Goal: Transaction & Acquisition: Purchase product/service

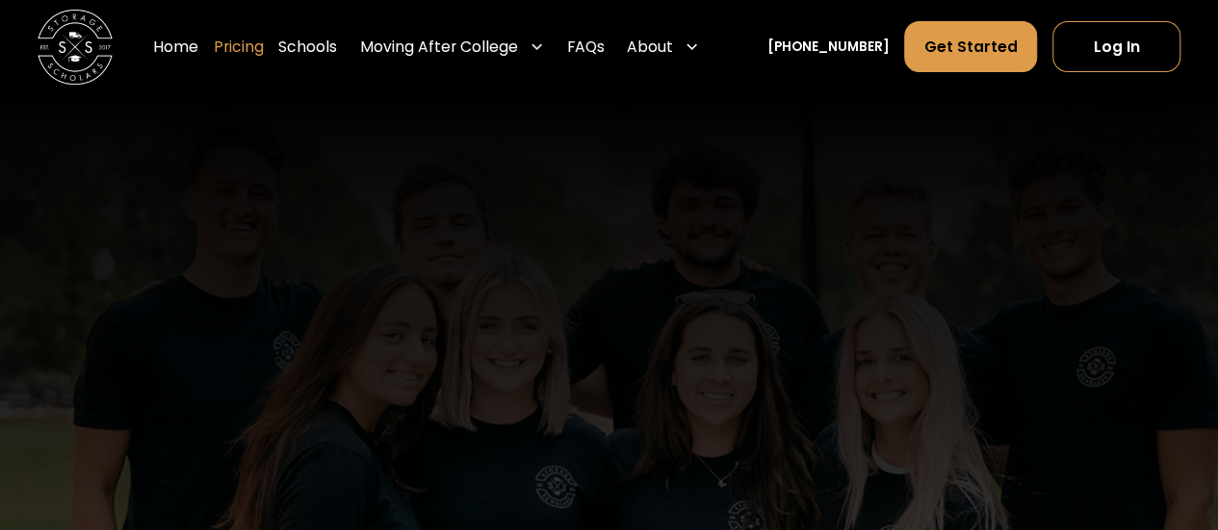
click at [264, 60] on link "Pricing" at bounding box center [239, 47] width 50 height 53
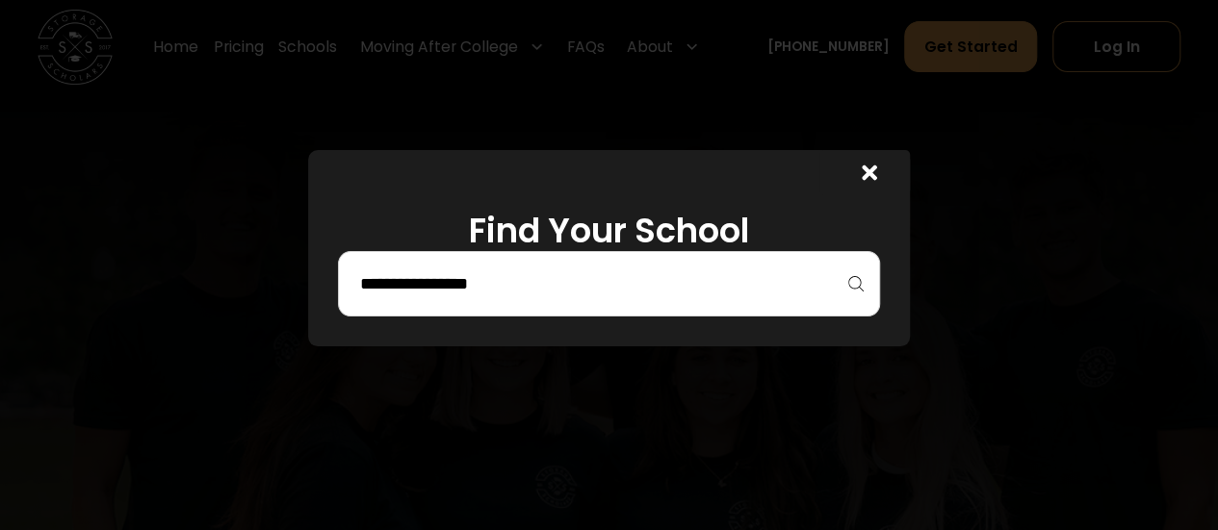
click at [569, 287] on input "search" at bounding box center [608, 284] width 501 height 33
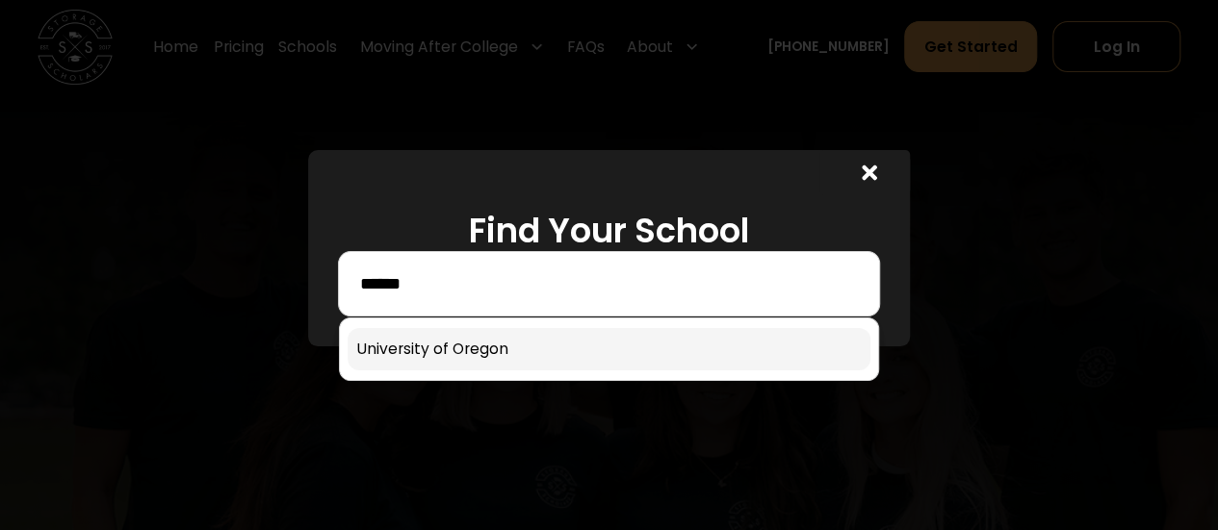
type input "******"
click at [537, 345] on link at bounding box center [608, 349] width 523 height 42
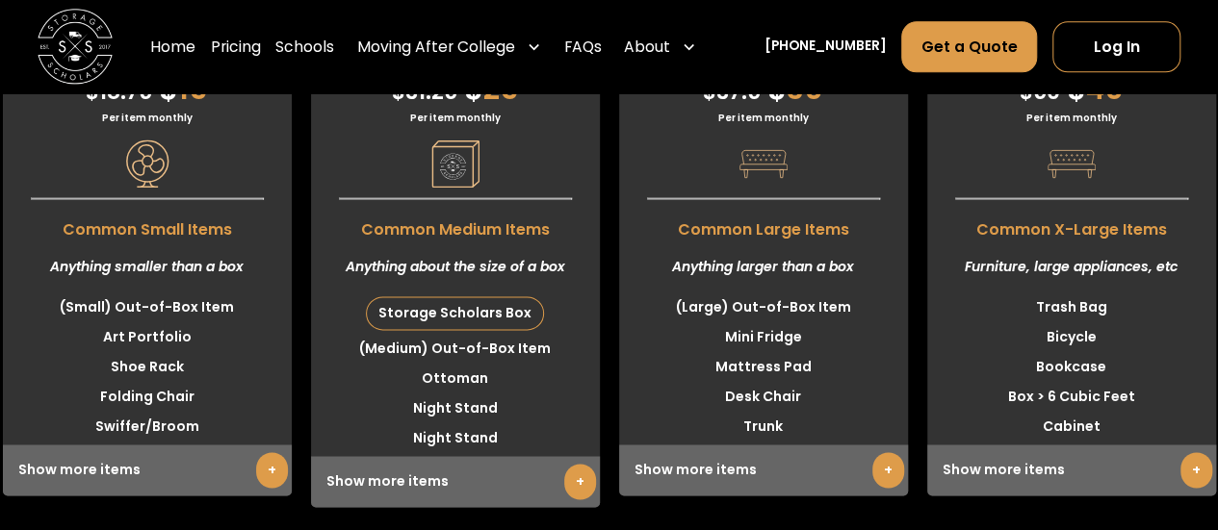
scroll to position [4958, 0]
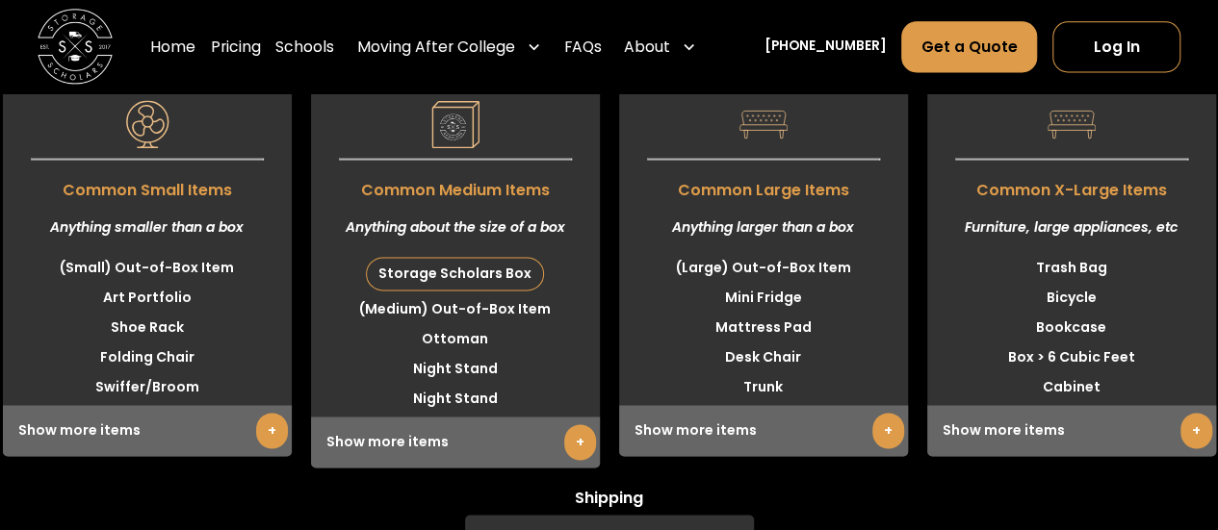
click at [579, 448] on link "+" at bounding box center [580, 442] width 32 height 36
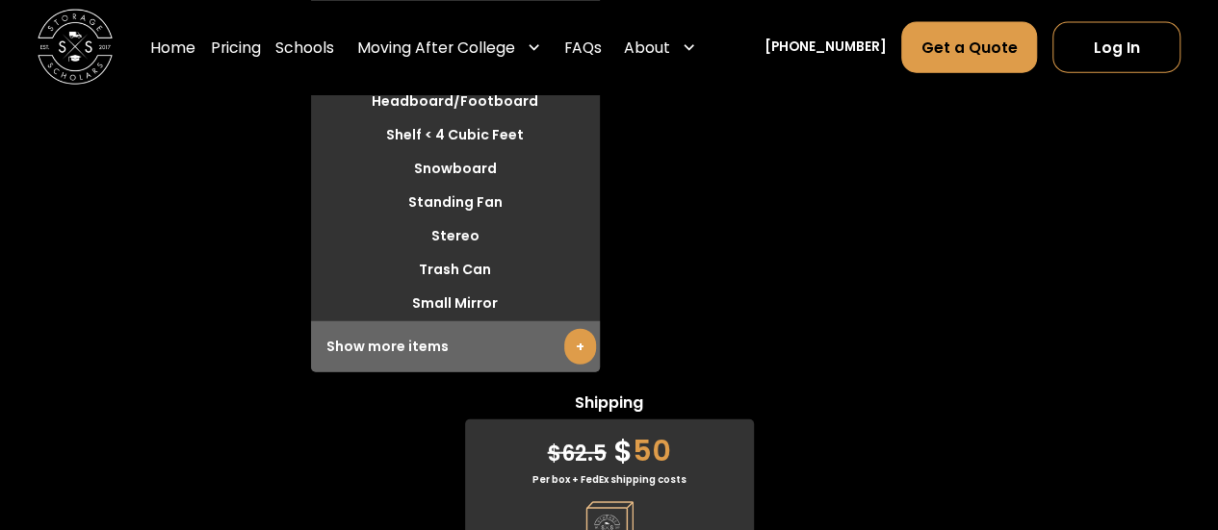
scroll to position [5920, 0]
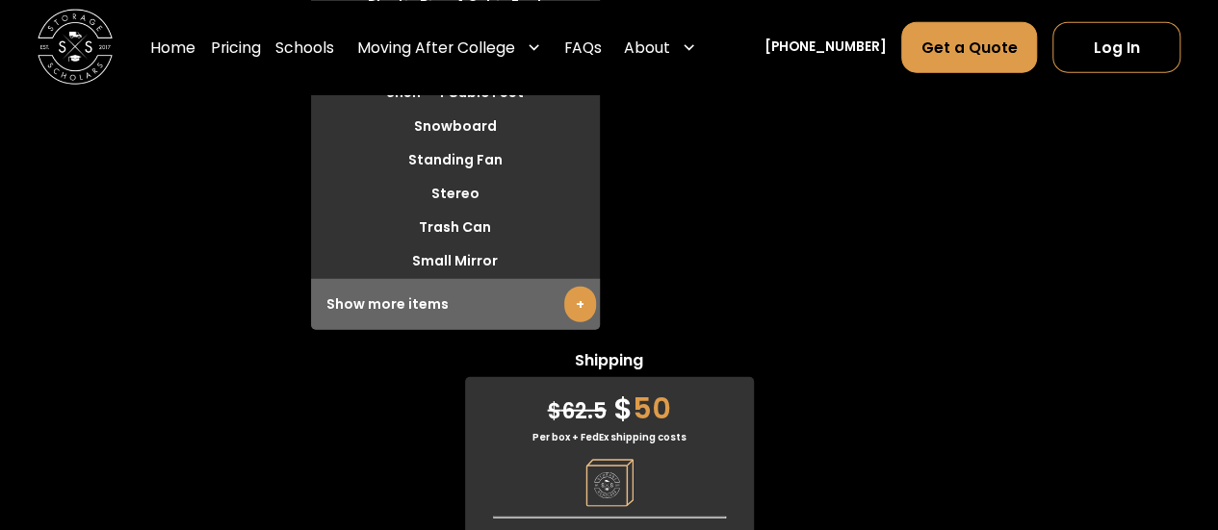
click at [576, 292] on link "+" at bounding box center [580, 305] width 32 height 36
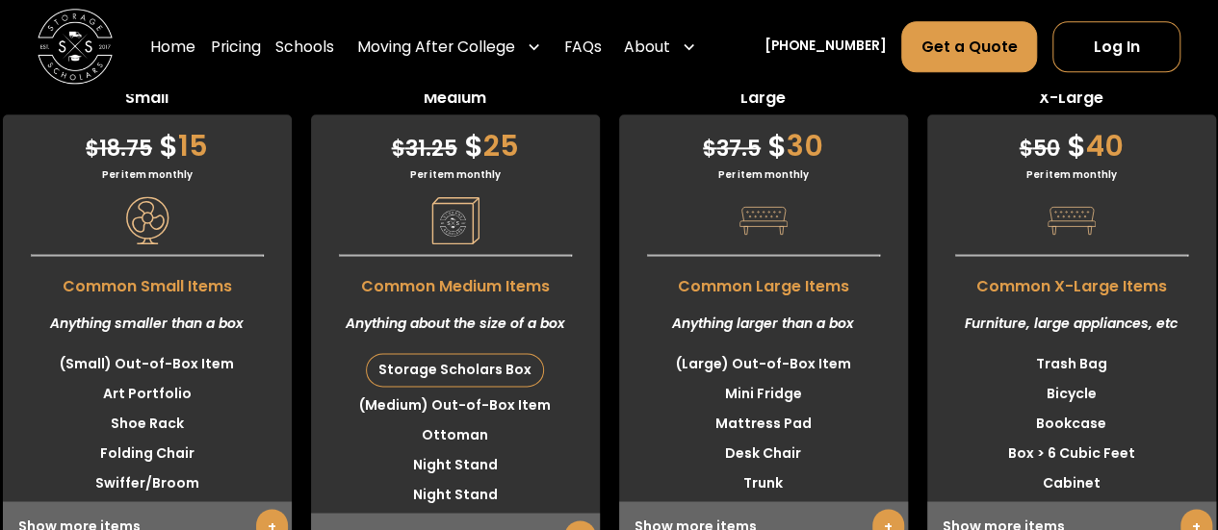
scroll to position [4958, 0]
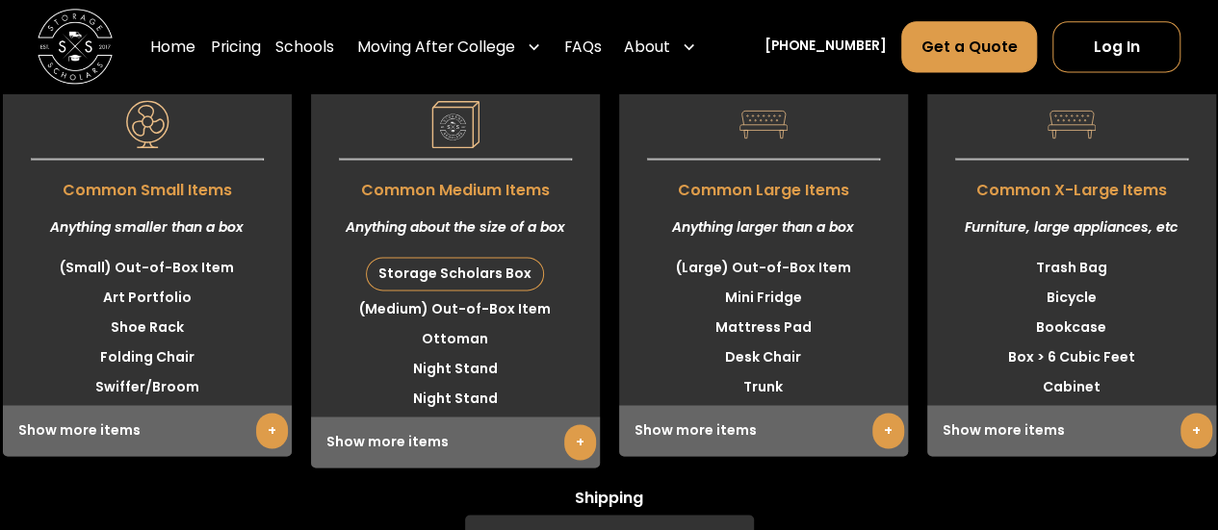
click at [264, 439] on link "+" at bounding box center [272, 431] width 32 height 36
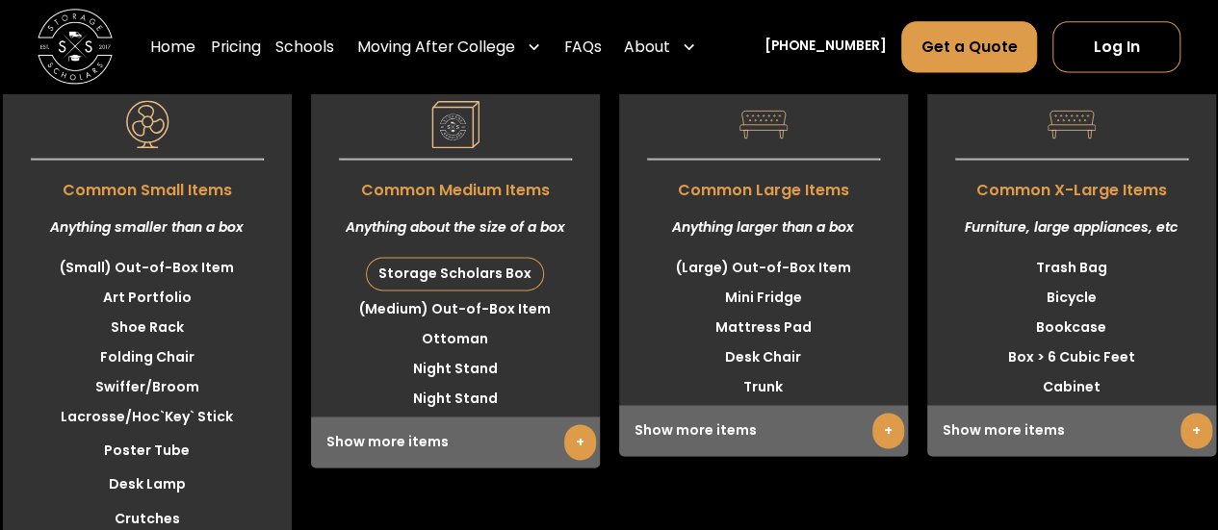
click at [880, 442] on link "+" at bounding box center [888, 431] width 32 height 36
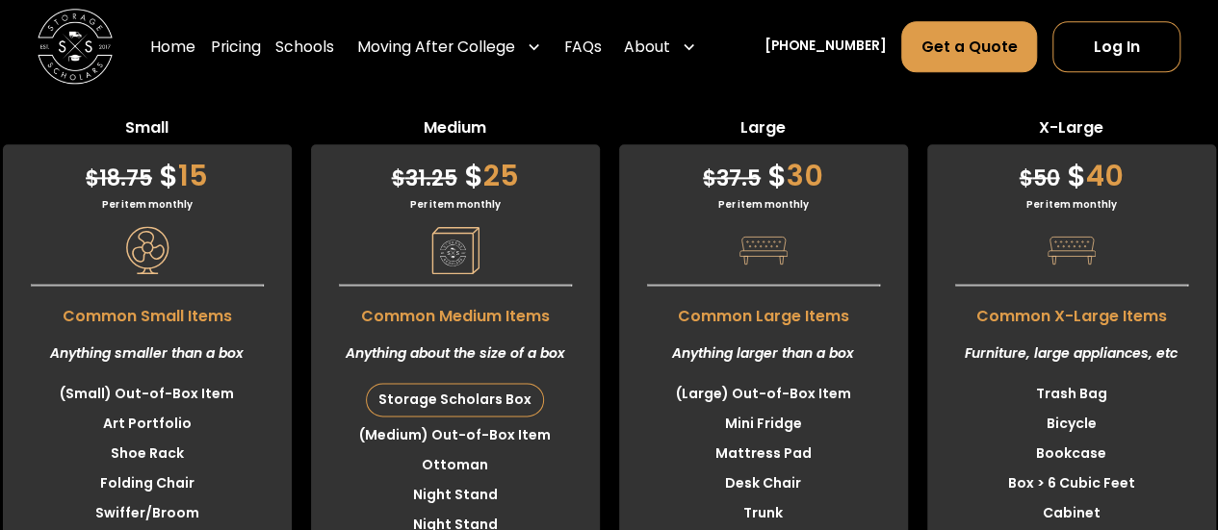
scroll to position [4861, 0]
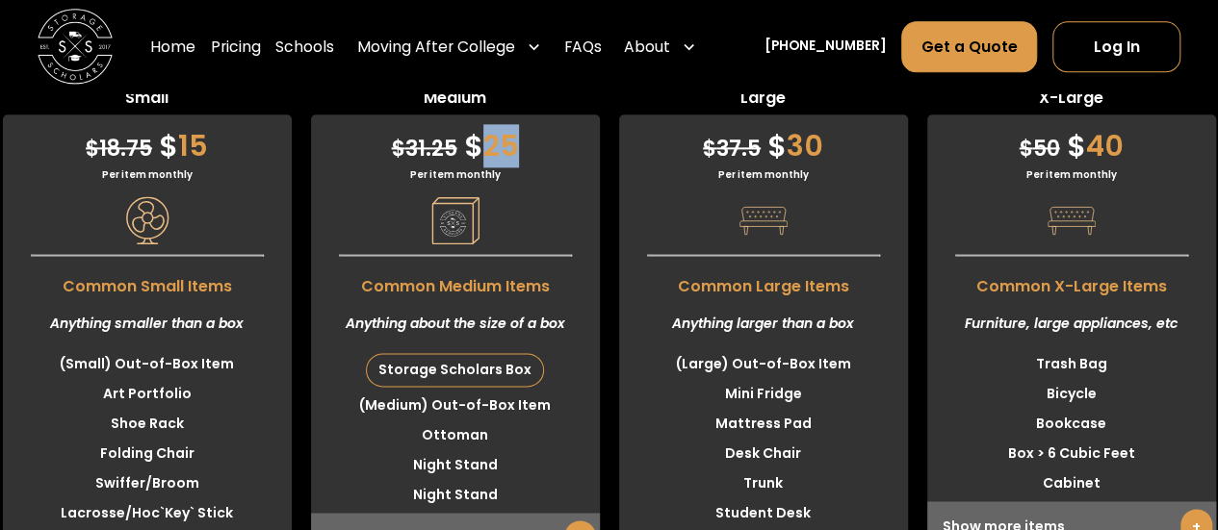
drag, startPoint x: 487, startPoint y: 155, endPoint x: 512, endPoint y: 155, distance: 25.0
click at [512, 155] on div "$ 31.25 $ 25" at bounding box center [455, 141] width 289 height 53
click at [514, 180] on div "Per item monthly" at bounding box center [455, 174] width 289 height 14
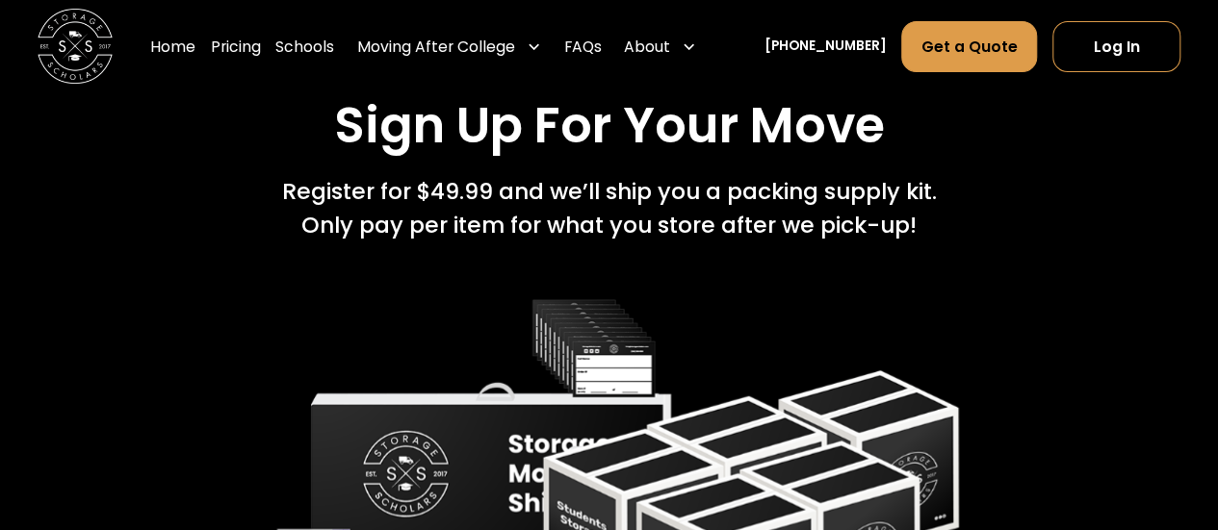
scroll to position [3514, 0]
